Goal: Complete application form: Complete application form

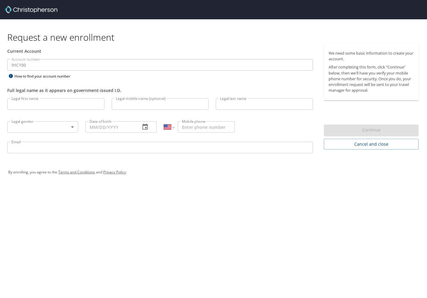
select select "US"
click at [27, 107] on input "Legal first name" at bounding box center [55, 103] width 97 height 11
type input "Rachel"
type input "Lauren"
type input "Scott"
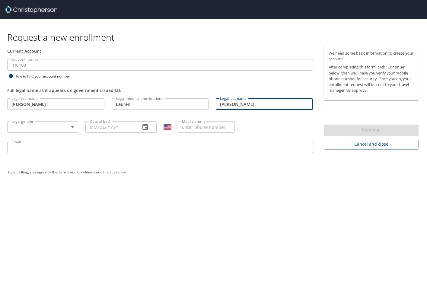
click at [25, 130] on body "Request a new enrollment Current Account Account number IHC100 Account number H…" at bounding box center [213, 149] width 427 height 298
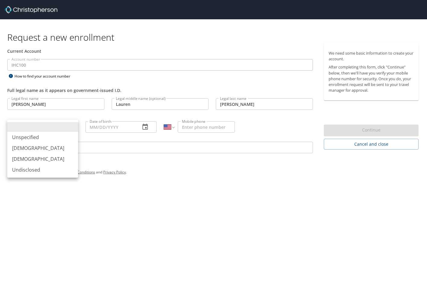
click at [21, 159] on li "Female" at bounding box center [42, 159] width 71 height 11
type input "Female"
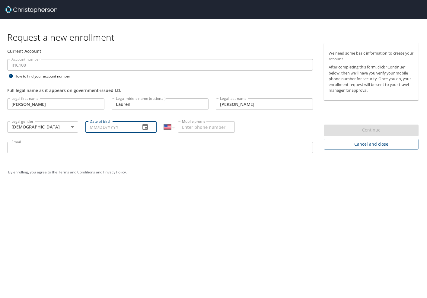
click at [97, 128] on input "Date of birth" at bounding box center [110, 126] width 50 height 11
type input "[DATE]"
click at [204, 129] on input "Mobile phone" at bounding box center [206, 126] width 57 height 11
type input "(417) 812-9667"
click at [60, 149] on input "Email" at bounding box center [160, 147] width 306 height 11
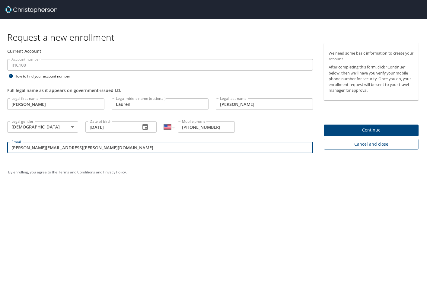
type input "rachel.scott@imail.org"
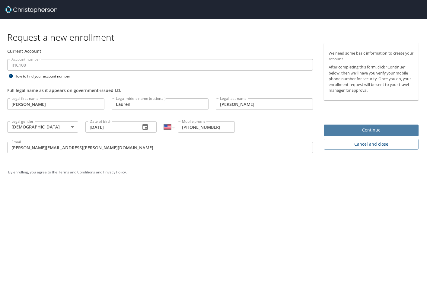
click at [367, 128] on span "Continue" at bounding box center [371, 130] width 85 height 8
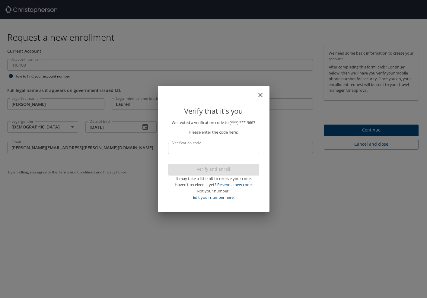
click at [190, 148] on input "Verification code" at bounding box center [213, 148] width 91 height 11
click at [191, 150] on input "2495" at bounding box center [213, 148] width 91 height 11
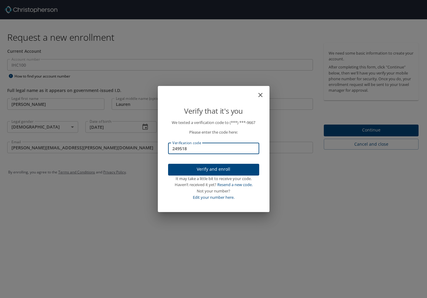
type input "249518"
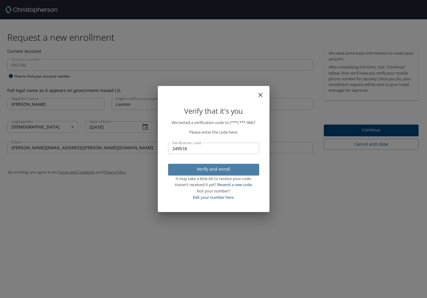
click at [200, 170] on span "Verify and enroll" at bounding box center [213, 170] width 81 height 8
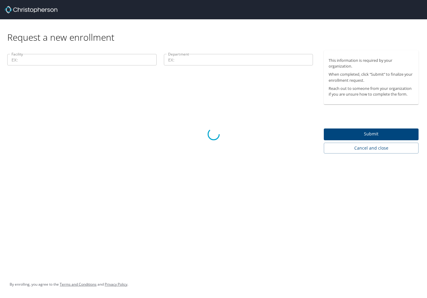
click at [394, 135] on div at bounding box center [213, 134] width 427 height 328
click at [53, 57] on div at bounding box center [213, 134] width 427 height 328
click at [337, 146] on div at bounding box center [213, 134] width 427 height 328
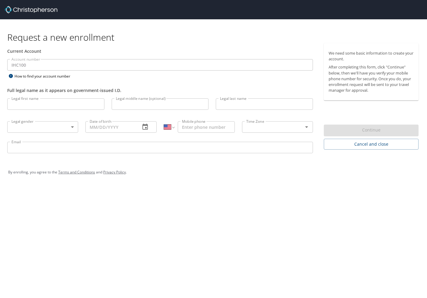
select select "US"
drag, startPoint x: 63, startPoint y: 284, endPoint x: 67, endPoint y: 279, distance: 6.2
click at [63, 284] on div "Request a new enrollment Current Account Account number IHC100 Account number H…" at bounding box center [213, 149] width 427 height 298
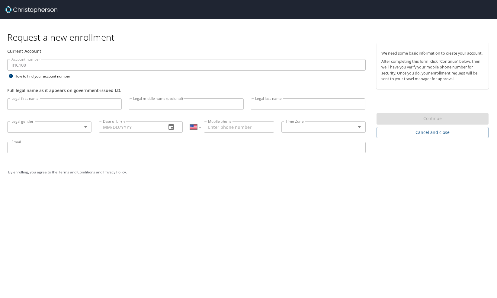
select select "US"
click at [33, 210] on div "Request a new enrollment Current Account Account number IHC100 Account number H…" at bounding box center [248, 149] width 497 height 298
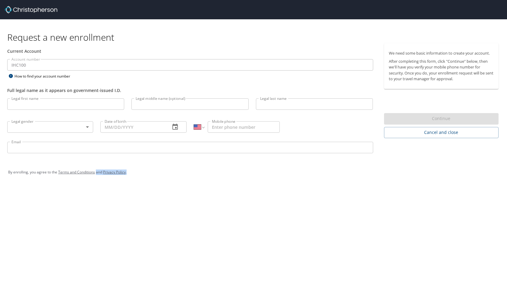
drag, startPoint x: 139, startPoint y: 336, endPoint x: 147, endPoint y: 336, distance: 8.1
click at [147, 298] on html "Request a new enrollment Current Account Account number IHC100 Account number H…" at bounding box center [253, 149] width 507 height 298
drag, startPoint x: 147, startPoint y: 336, endPoint x: 210, endPoint y: 277, distance: 86.9
click at [210, 277] on div "Request a new enrollment Current Account Account number IHC100 Account number H…" at bounding box center [253, 149] width 507 height 298
click at [32, 208] on div "Request a new enrollment Current Account Account number IHC100 Account number H…" at bounding box center [253, 149] width 507 height 298
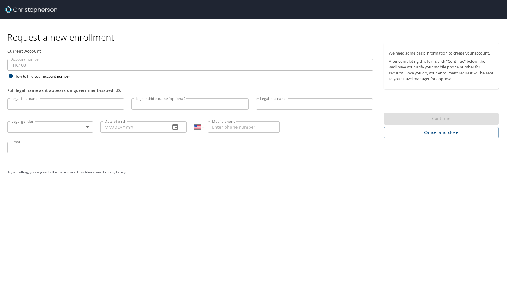
drag, startPoint x: 60, startPoint y: 237, endPoint x: 76, endPoint y: 241, distance: 15.9
click at [61, 237] on div "Request a new enrollment Current Account Account number IHC100 Account number H…" at bounding box center [253, 149] width 507 height 298
select select "US"
click at [30, 107] on input "Legal first name" at bounding box center [65, 103] width 117 height 11
type input "Rachel"
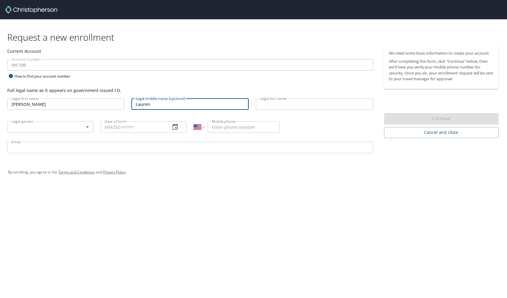
type input "Lauren"
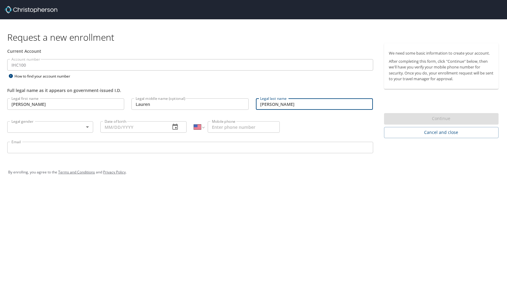
type input "Scott"
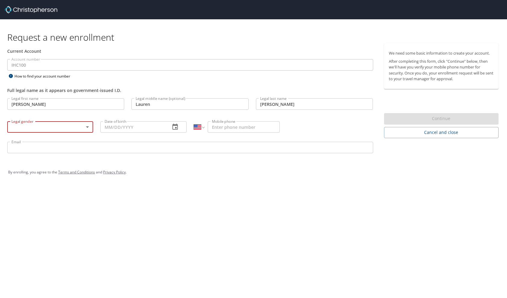
click at [55, 122] on body "Request a new enrollment Current Account Account number IHC100 Account number H…" at bounding box center [253, 149] width 507 height 298
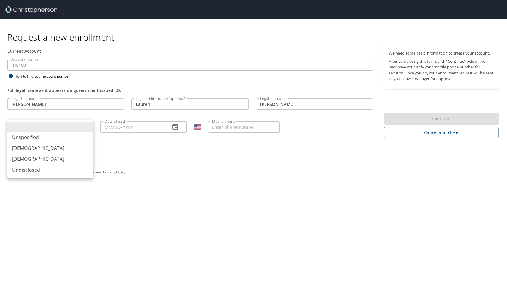
click at [48, 157] on li "Female" at bounding box center [50, 159] width 86 height 11
type input "Female"
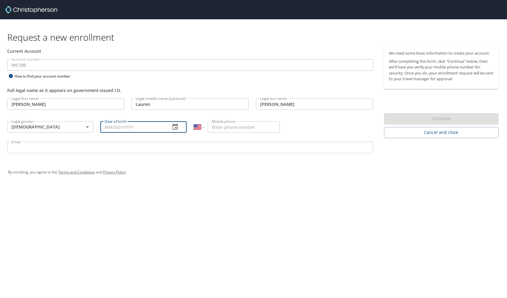
click at [132, 127] on input "Date of birth" at bounding box center [132, 126] width 65 height 11
type input "10/08/1995"
click at [217, 128] on input "Mobile phone" at bounding box center [244, 126] width 72 height 11
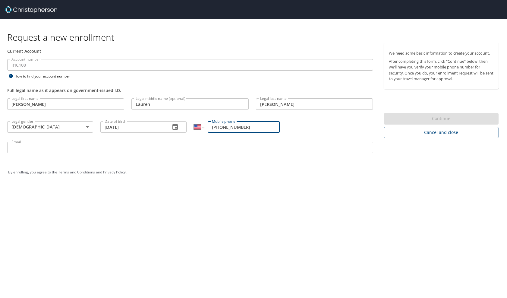
type input "(417) 812-9967"
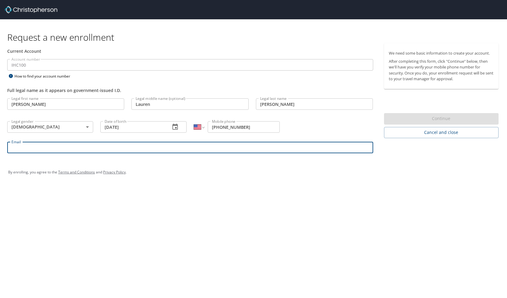
click at [55, 150] on input "Email" at bounding box center [190, 147] width 366 height 11
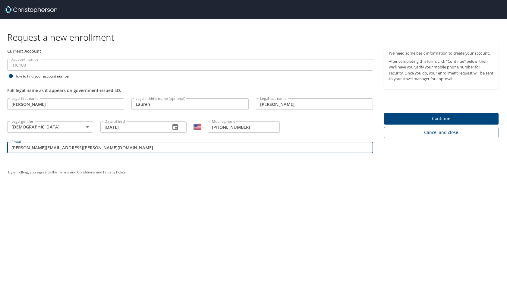
type input "rachel.scott@imail.org"
click at [423, 117] on span "Continue" at bounding box center [441, 119] width 105 height 8
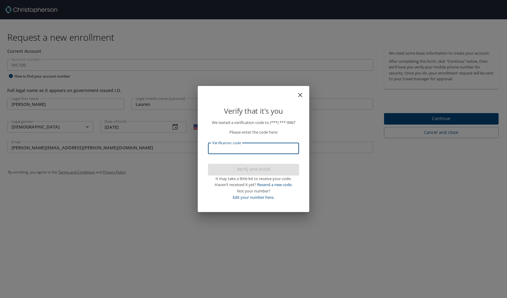
click at [267, 152] on input "Verification code" at bounding box center [253, 148] width 91 height 11
click at [280, 186] on link "Resend a new code." at bounding box center [274, 184] width 35 height 5
click at [224, 151] on input "Verification code" at bounding box center [253, 148] width 91 height 11
type input "249518"
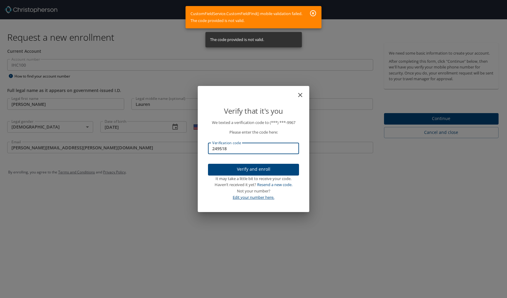
click at [265, 196] on link "Edit your number here." at bounding box center [254, 197] width 42 height 5
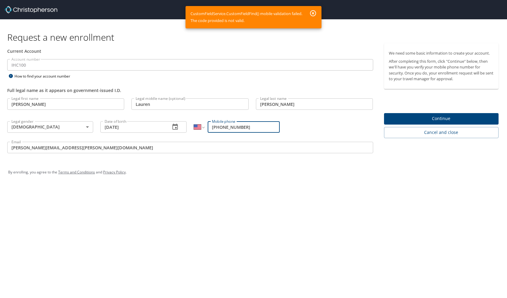
click at [236, 127] on input "(417) 812-9967" at bounding box center [244, 126] width 72 height 11
type input "(417) 812-9667"
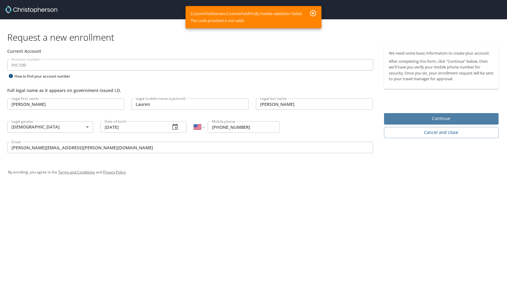
click at [419, 116] on span "Continue" at bounding box center [441, 119] width 105 height 8
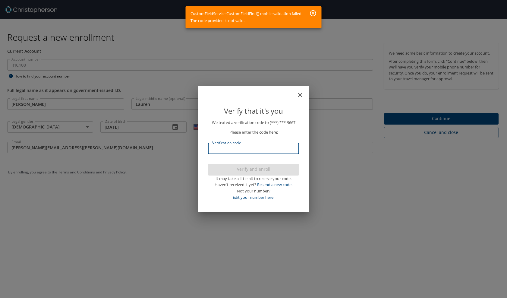
click at [243, 149] on input "Verification code" at bounding box center [253, 148] width 91 height 11
type input "299442"
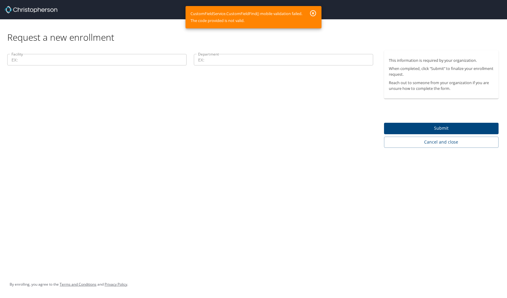
click at [87, 66] on p at bounding box center [97, 66] width 180 height 2
click at [72, 61] on input "Facility" at bounding box center [97, 59] width 180 height 11
type input "13800"
click at [210, 63] on input "Department" at bounding box center [284, 59] width 180 height 11
type input "2012"
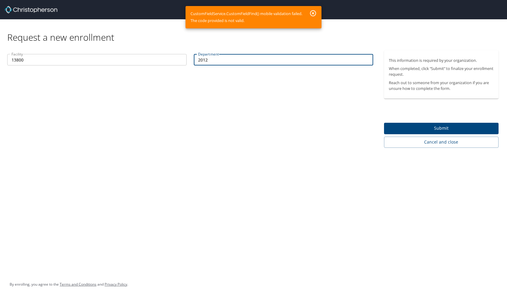
click at [411, 128] on span "Submit" at bounding box center [441, 129] width 105 height 8
